Goal: Contribute content

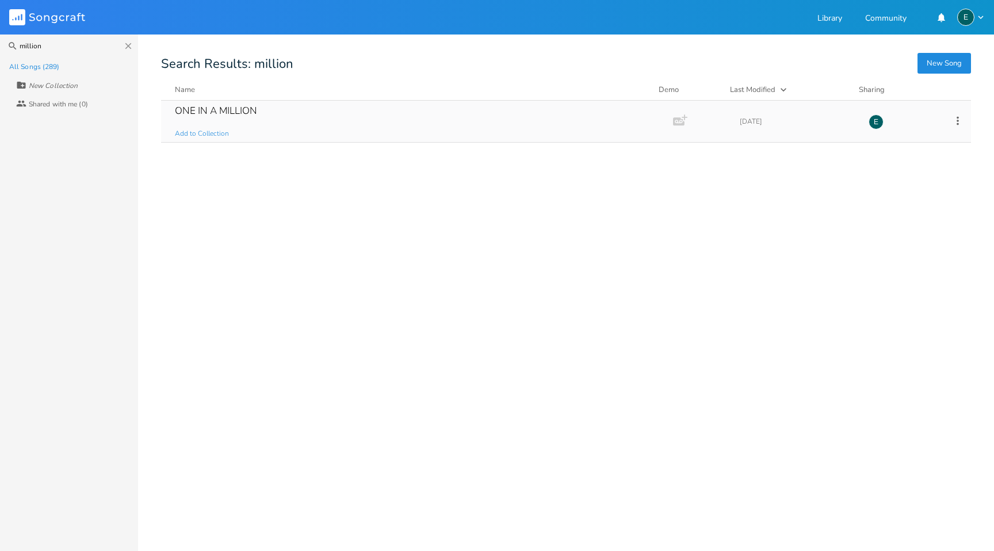
type input "million"
click at [204, 106] on div "ONE IN A MILLION" at bounding box center [216, 111] width 82 height 10
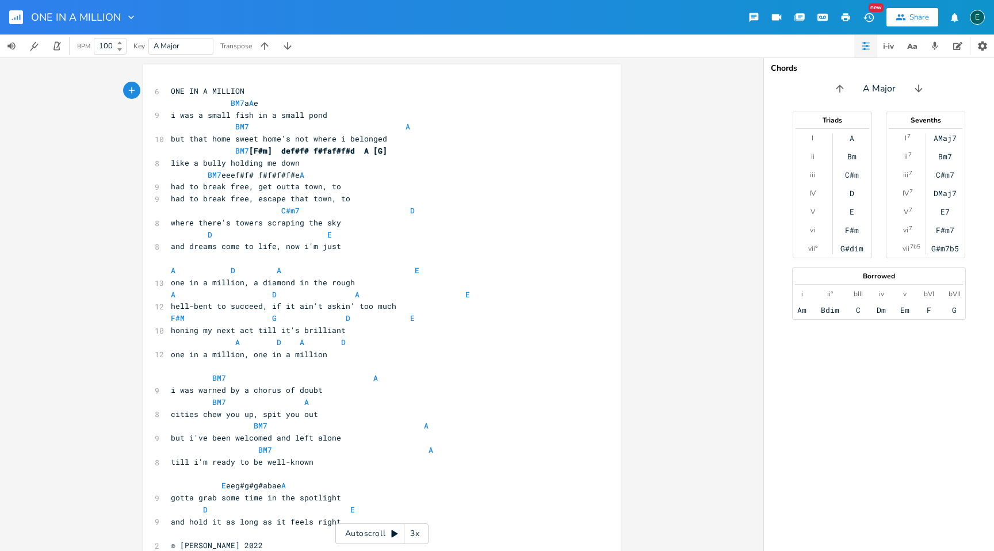
click at [755, 259] on div "xxxxxxxxxx 6 ONE IN A MILLION BM7 a A e 9 i was a small fish in a small pond BM…" at bounding box center [382, 305] width 764 height 494
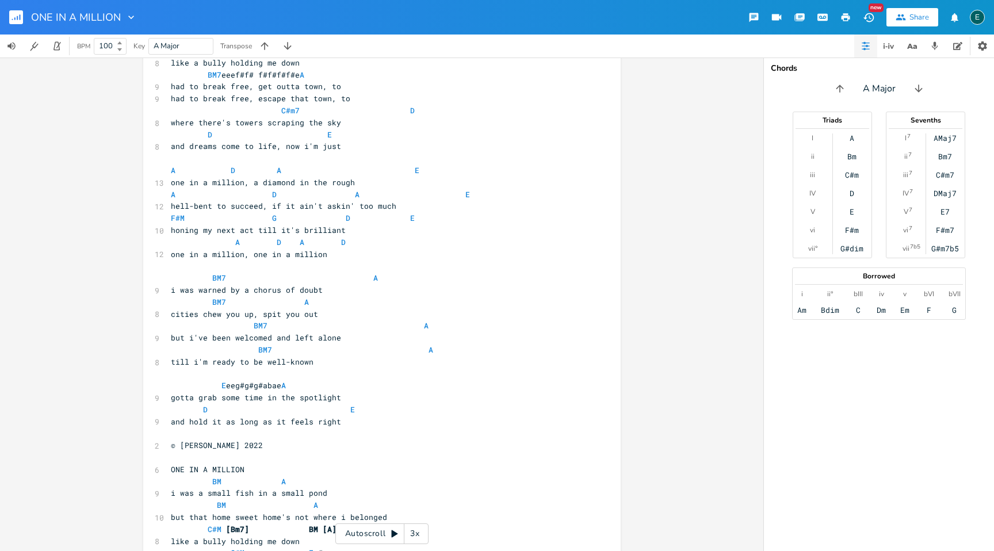
scroll to position [101, 0]
click at [334, 422] on pre "and hold it as long as it feels right" at bounding box center [376, 421] width 415 height 12
type textarea "and hold it as long as it feels right"
drag, startPoint x: 334, startPoint y: 422, endPoint x: 98, endPoint y: 425, distance: 236.5
click at [98, 425] on div "and hold it as long as it feels right x 6 ONE IN A MILLION BM7 a A e 9 i was a …" at bounding box center [382, 305] width 764 height 494
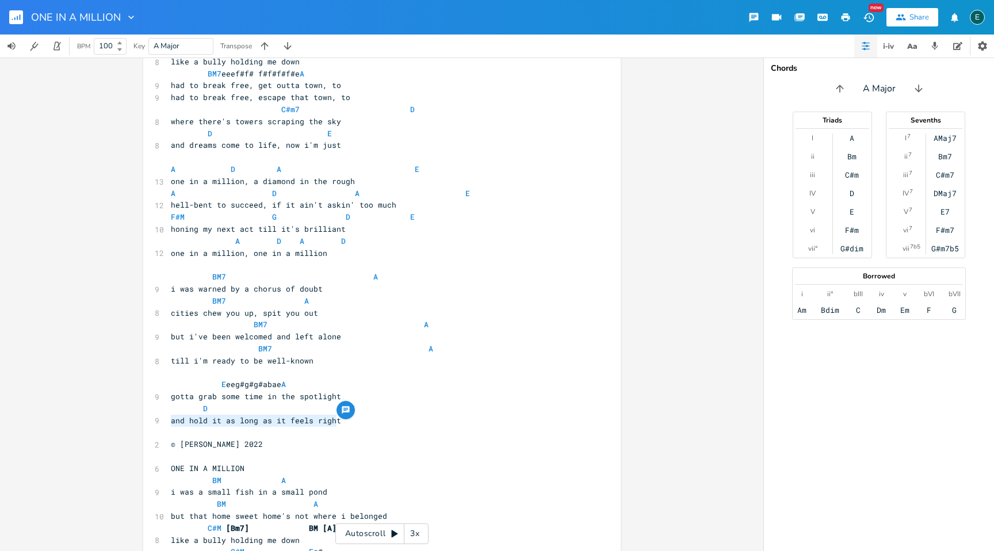
click at [335, 422] on pre "and hold it as long as it feels right" at bounding box center [376, 421] width 415 height 12
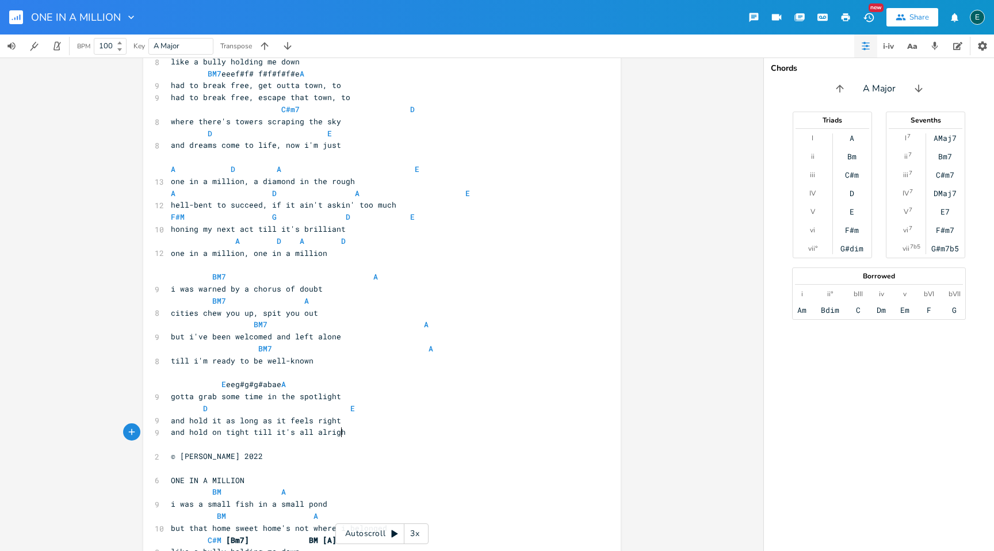
scroll to position [0, 84]
type textarea "on tight till it's all alright"
click at [938, 45] on icon "button" at bounding box center [935, 46] width 10 height 10
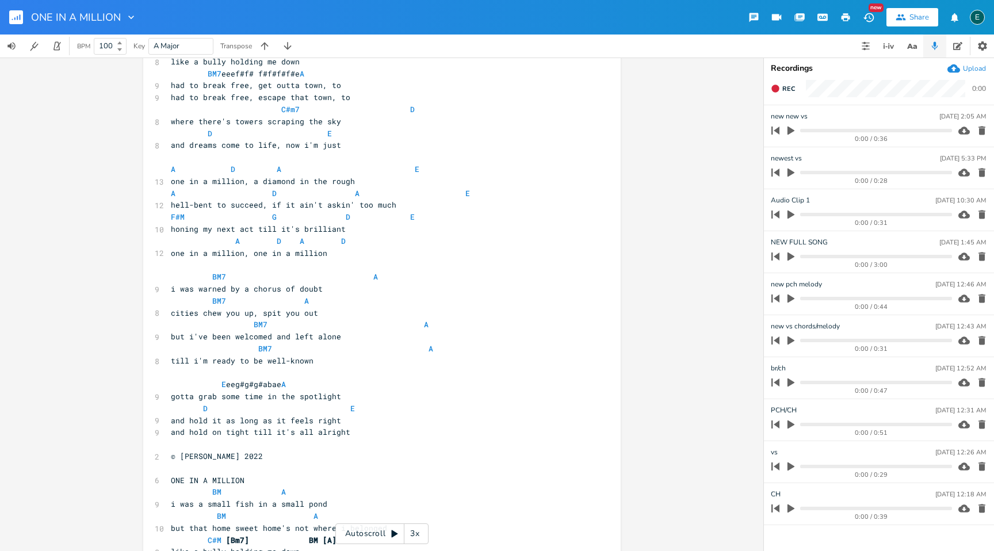
click at [787, 129] on icon "button" at bounding box center [791, 130] width 10 height 10
drag, startPoint x: 755, startPoint y: 129, endPoint x: 750, endPoint y: 66, distance: 63.6
click at [750, 66] on div "on tight till it's all alright x 6 ONE IN A MILLION BM7 a A e 9 i was a small f…" at bounding box center [382, 305] width 764 height 494
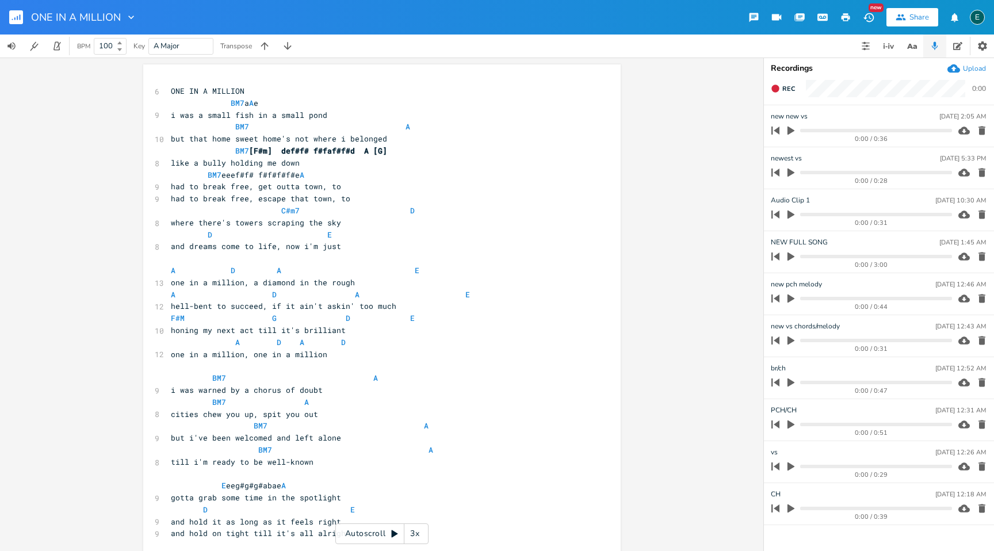
click at [788, 214] on icon "button" at bounding box center [791, 215] width 7 height 9
click at [776, 89] on icon "button" at bounding box center [775, 88] width 7 height 7
click at [776, 89] on rect "button" at bounding box center [776, 89] width 6 height 6
type input "alt vs"
click at [385, 151] on pre "BM7 [F#m] def#f# f#faf#f#d A [G]" at bounding box center [376, 151] width 415 height 12
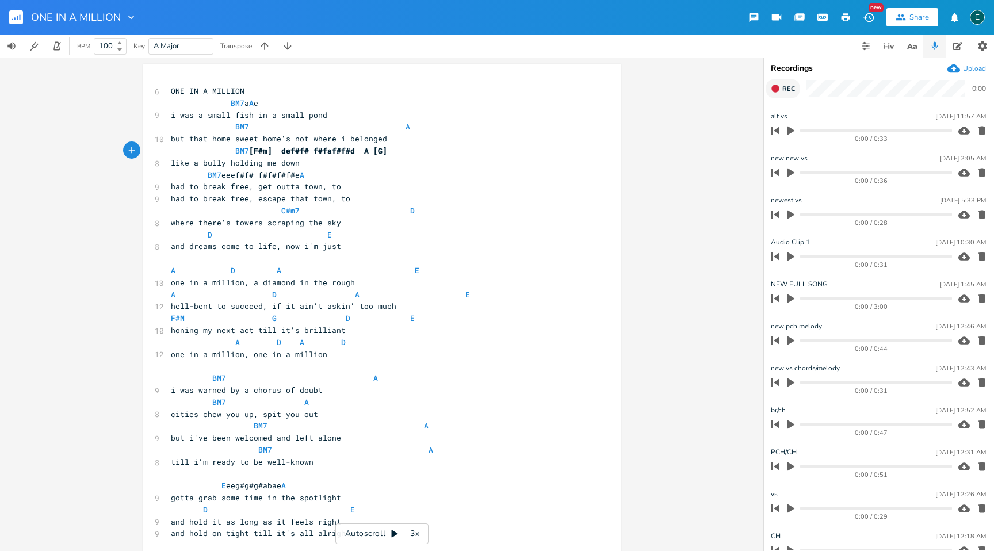
click at [387, 151] on pre "BM7 [F#m] def#f# f#faf#f#d A [G]" at bounding box center [376, 151] width 415 height 12
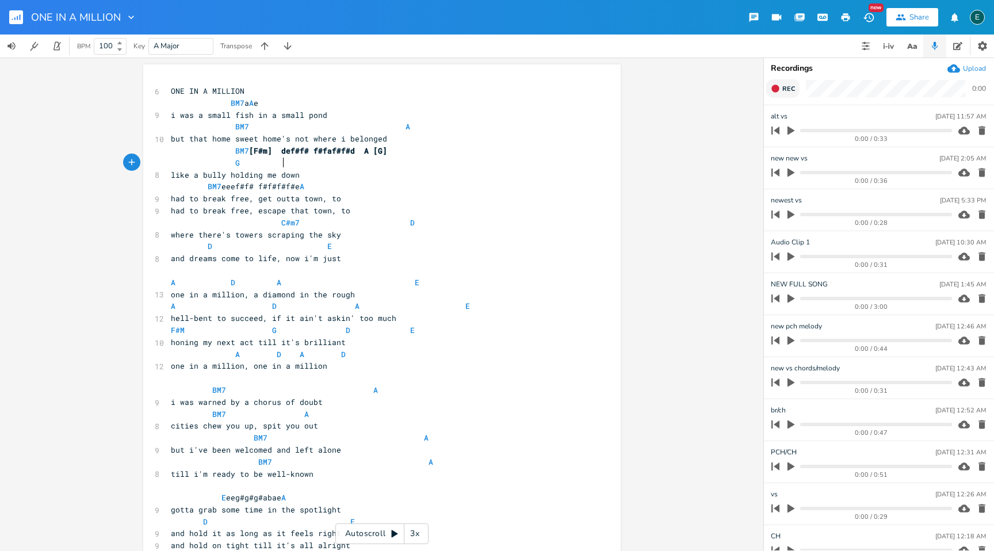
scroll to position [0, 25]
type textarea "G F#M"
click at [470, 180] on pre "like a bully holding me down" at bounding box center [376, 175] width 415 height 12
click at [327, 183] on pre "BM7 eeef#f# f#f#f#f#e A" at bounding box center [376, 187] width 415 height 12
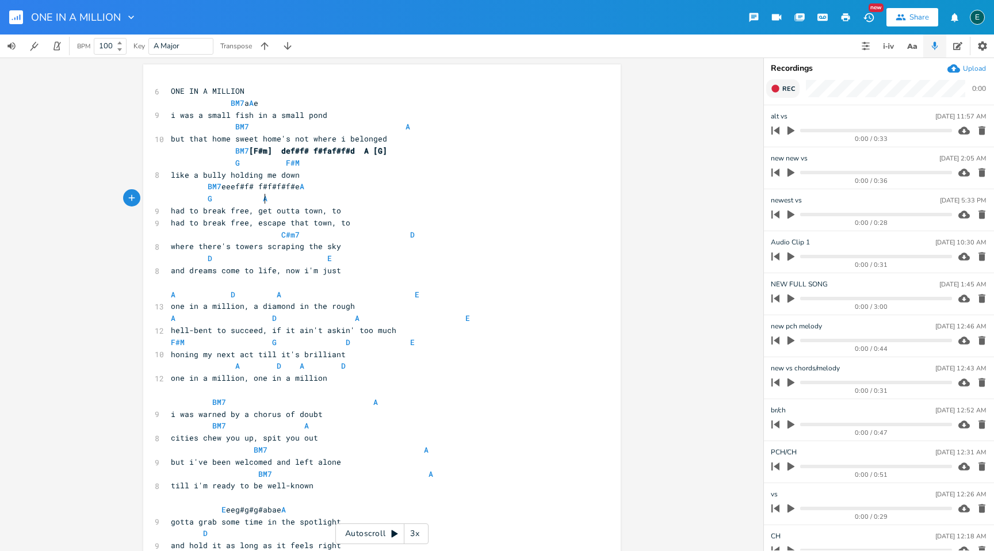
scroll to position [0, 32]
type textarea "G A"
click at [13, 14] on rect "button" at bounding box center [16, 17] width 14 height 14
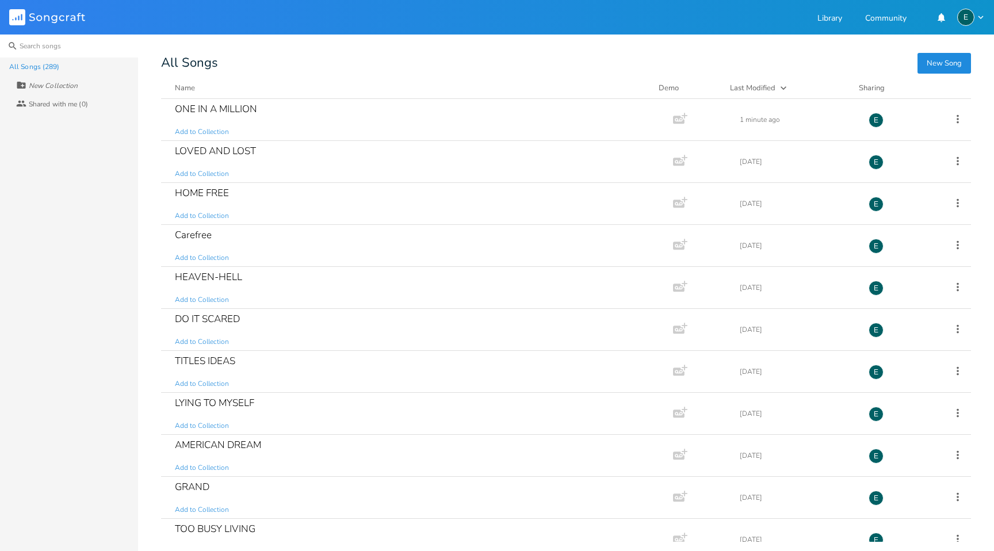
click at [31, 47] on input at bounding box center [69, 46] width 138 height 23
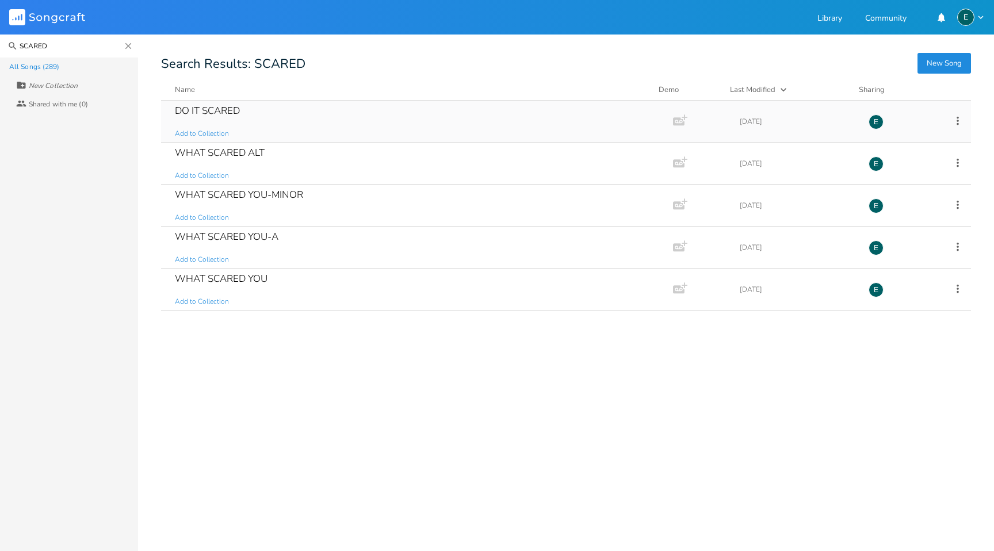
type input "SCARED"
click at [191, 107] on div "DO IT SCARED" at bounding box center [207, 111] width 65 height 10
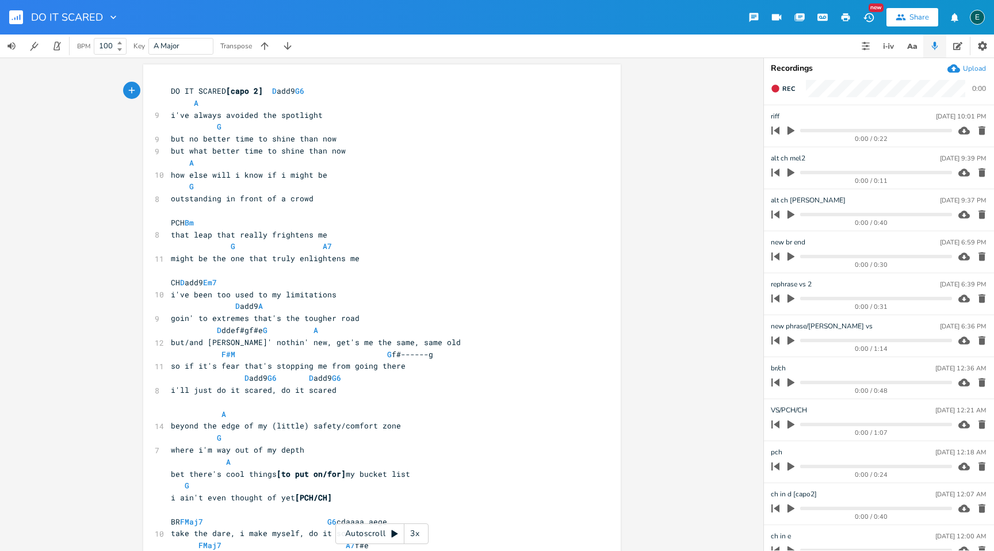
click at [787, 131] on icon "button" at bounding box center [791, 130] width 10 height 10
click at [788, 296] on icon "button" at bounding box center [791, 299] width 7 height 9
click at [791, 300] on icon "button" at bounding box center [791, 298] width 9 height 9
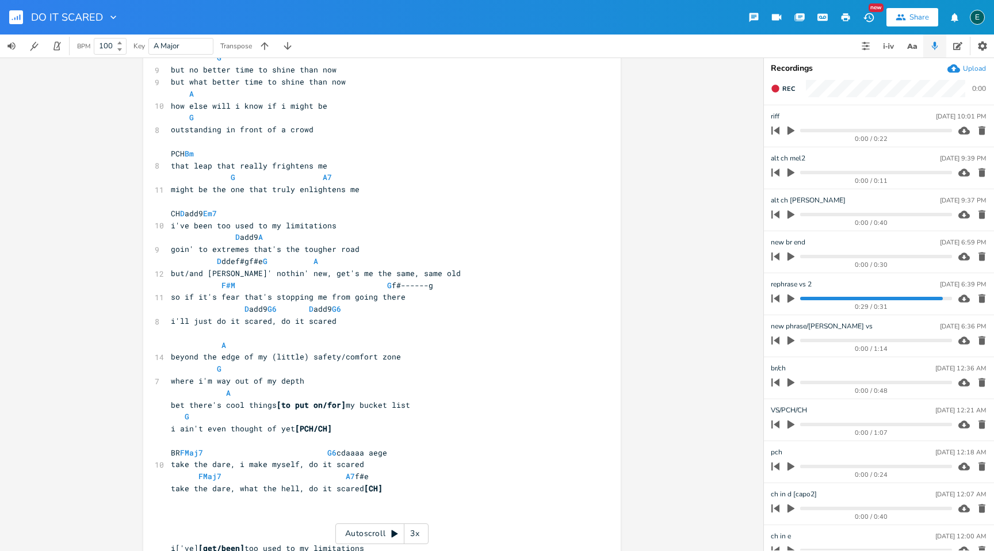
scroll to position [86, 0]
